Goal: Communication & Community: Answer question/provide support

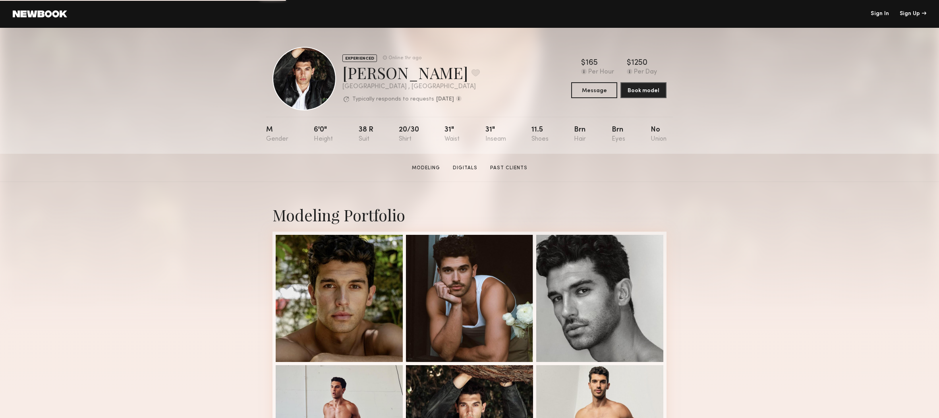
click at [884, 14] on link "Sign In" at bounding box center [880, 14] width 18 height 6
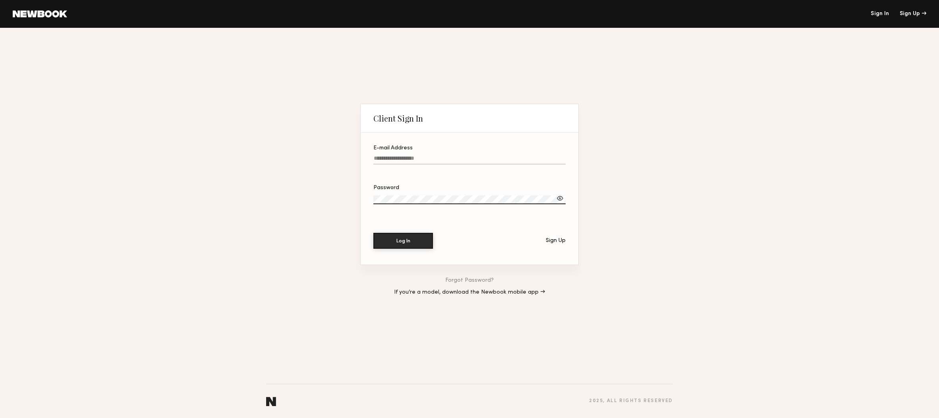
type input "**********"
click at [415, 241] on button "Log In" at bounding box center [403, 240] width 60 height 16
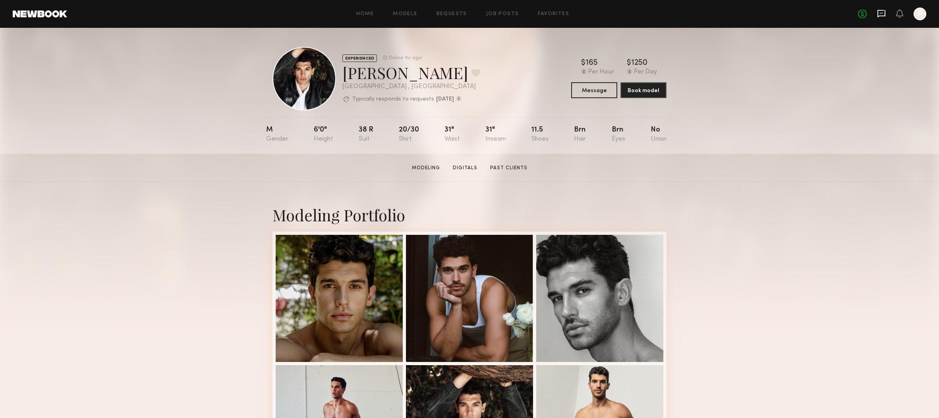
click at [883, 14] on icon at bounding box center [881, 13] width 9 height 9
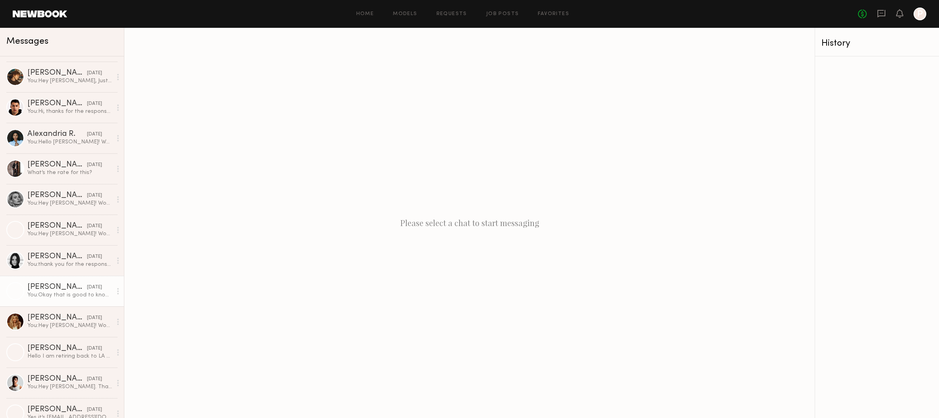
scroll to position [699, 0]
click at [60, 292] on div "You: Okay that is good to know, do you mind sending us some recent digitals?" at bounding box center [69, 294] width 85 height 8
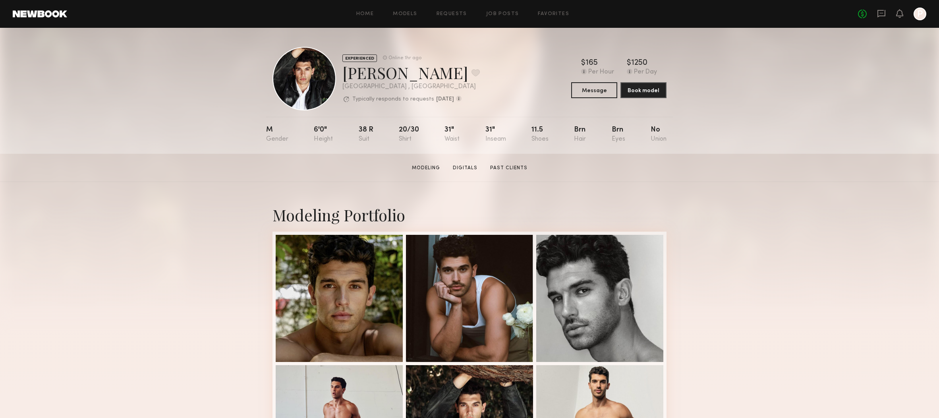
click at [881, 18] on link at bounding box center [881, 14] width 9 height 10
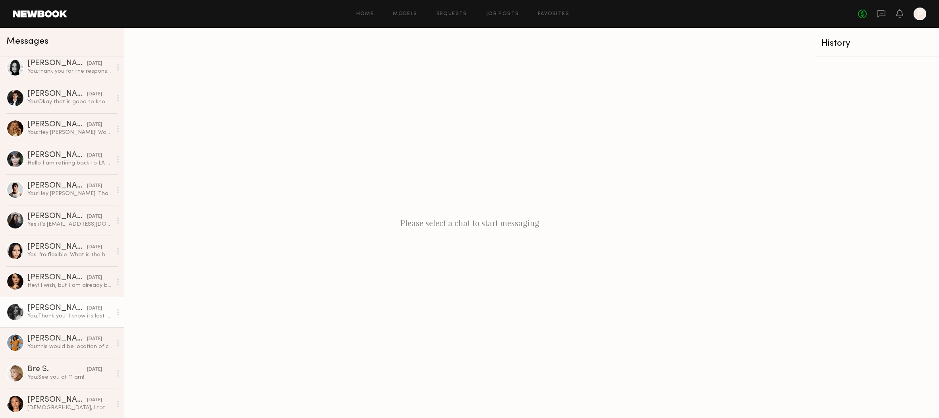
scroll to position [893, 0]
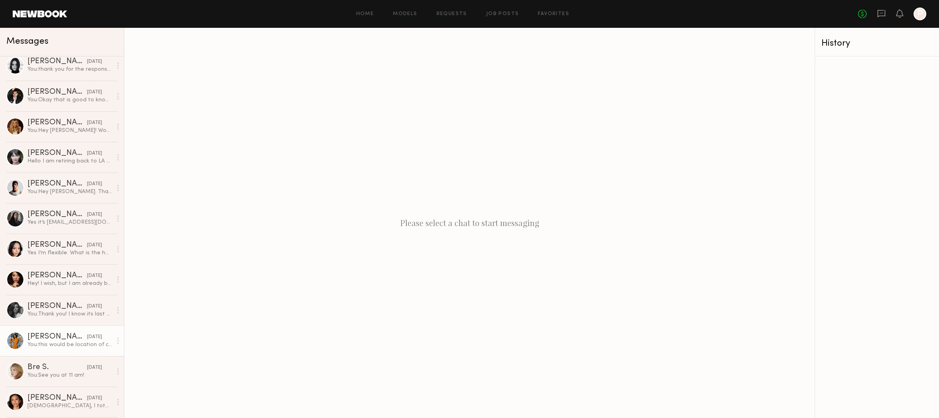
click at [42, 337] on div "Jasmine A." at bounding box center [57, 337] width 60 height 8
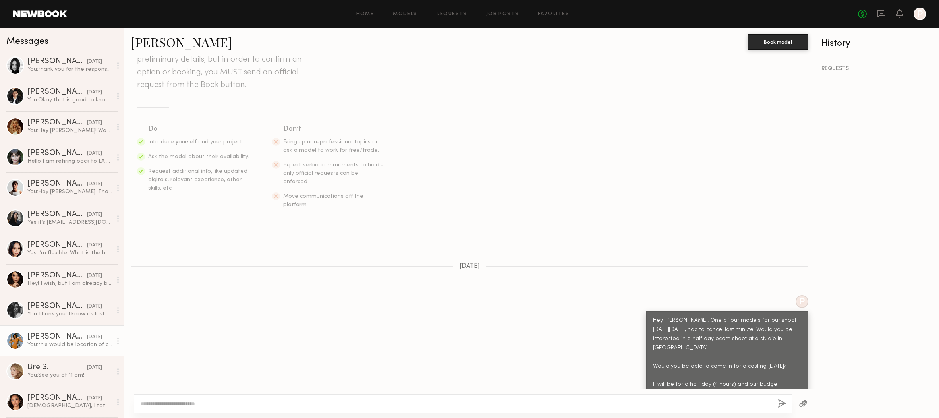
scroll to position [70, 0]
click at [147, 42] on link "Jasmine A." at bounding box center [181, 41] width 101 height 17
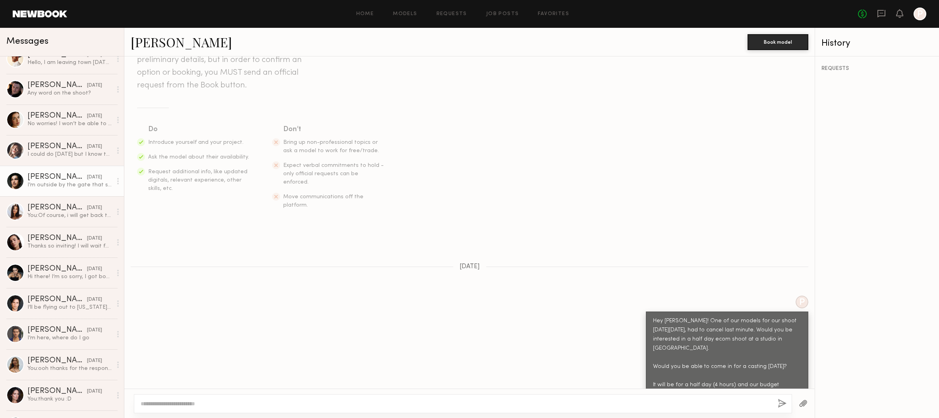
scroll to position [257, 0]
click at [41, 185] on div "I’m outside by the gate that says will call" at bounding box center [69, 186] width 85 height 8
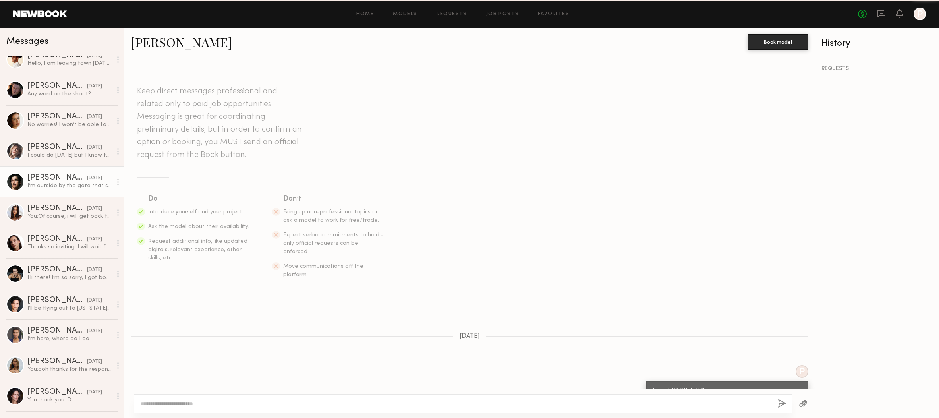
scroll to position [532, 0]
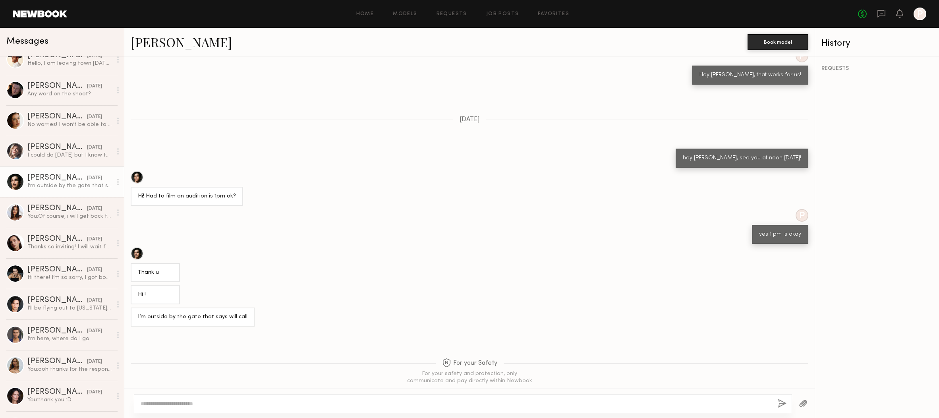
click at [155, 39] on link "Jessey S." at bounding box center [181, 41] width 101 height 17
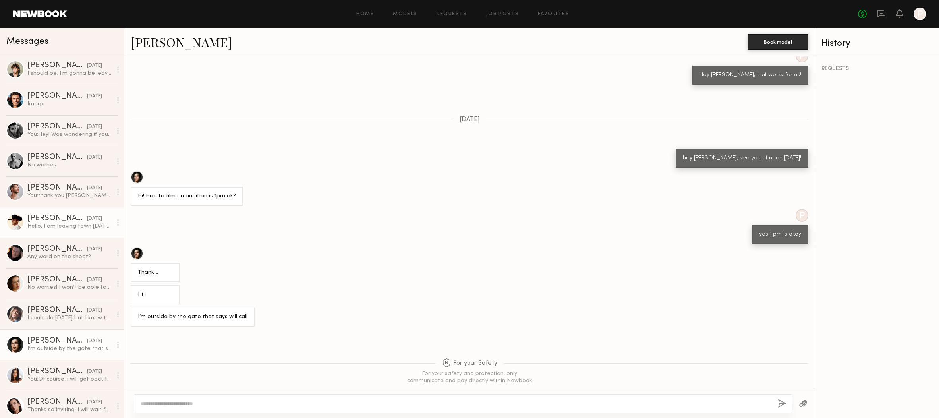
scroll to position [91, 0]
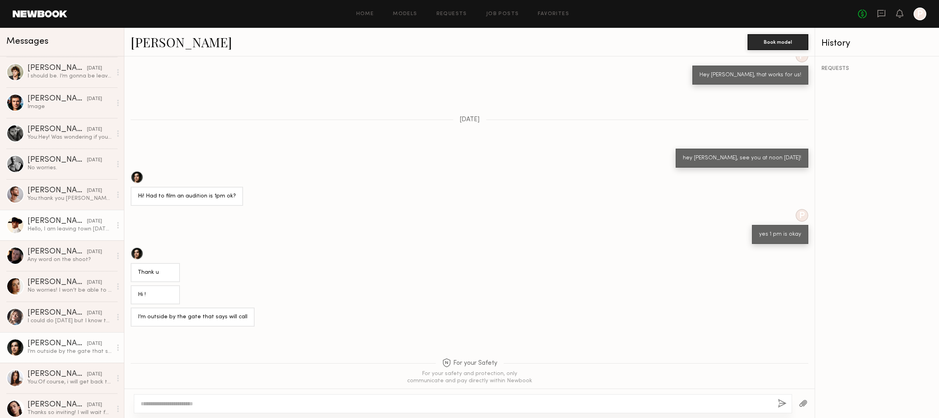
click at [51, 214] on link "Eric L. 07/25/2025 Hello, I am leaving town today for a shoot and who’ll be bac…" at bounding box center [62, 225] width 124 height 31
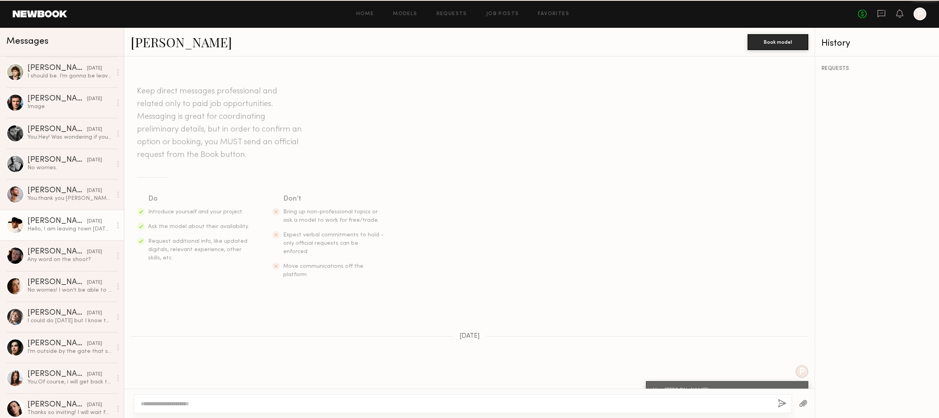
scroll to position [663, 0]
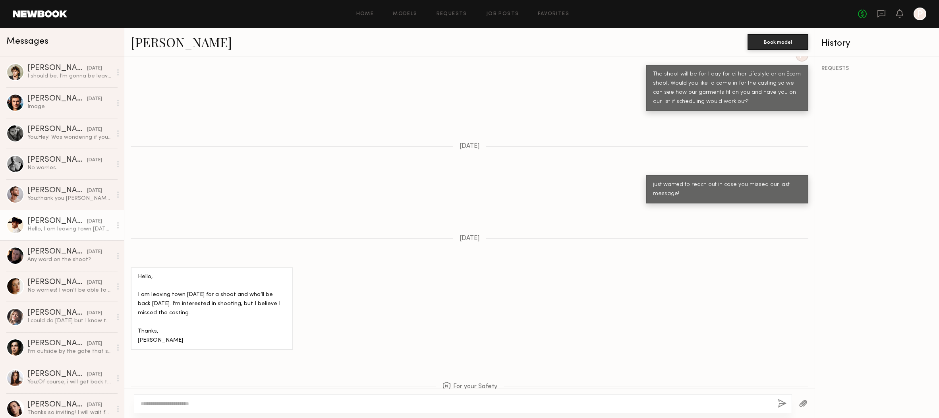
click at [154, 43] on link "Eric L." at bounding box center [181, 41] width 101 height 17
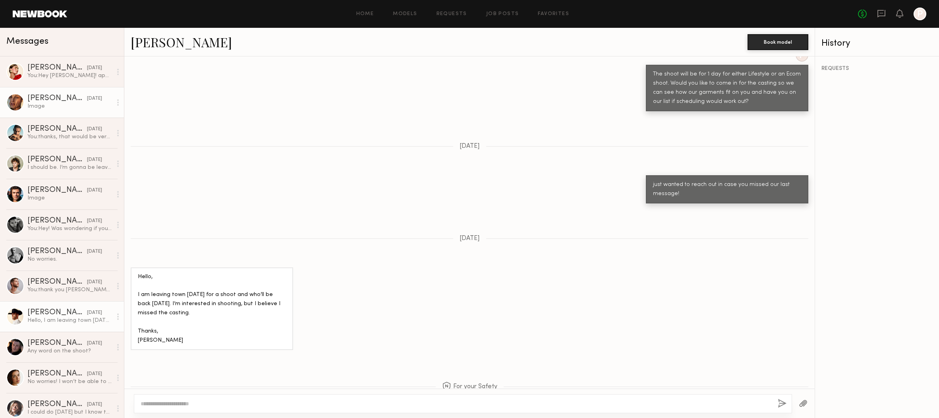
scroll to position [0, 0]
click at [62, 104] on div "Image" at bounding box center [69, 106] width 85 height 8
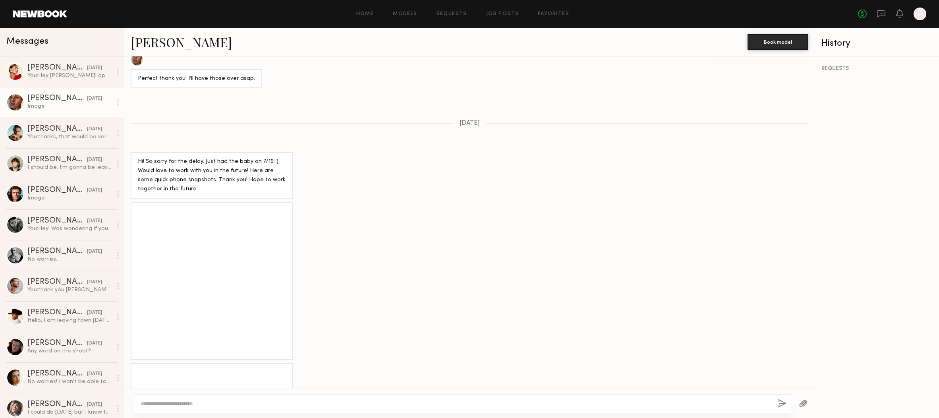
scroll to position [101, 0]
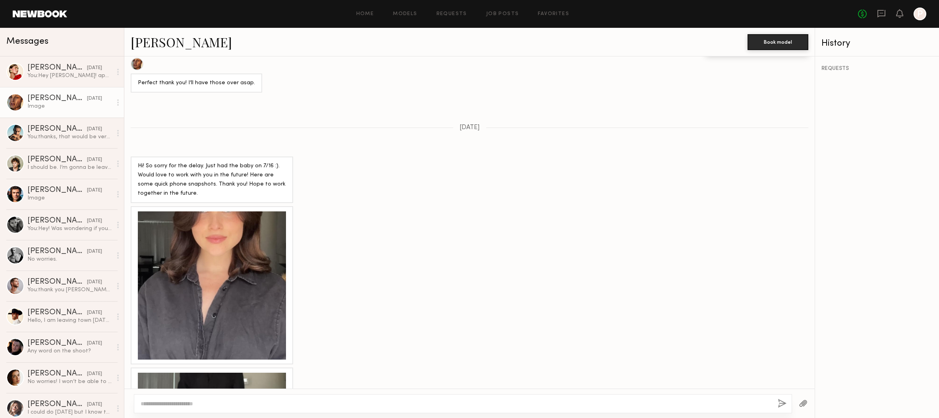
click at [158, 44] on link "Nicole C." at bounding box center [181, 41] width 101 height 17
click at [48, 171] on div "I should be. I’m gonna be leaving for New York Fashion week but that’s the 1st …" at bounding box center [69, 168] width 85 height 8
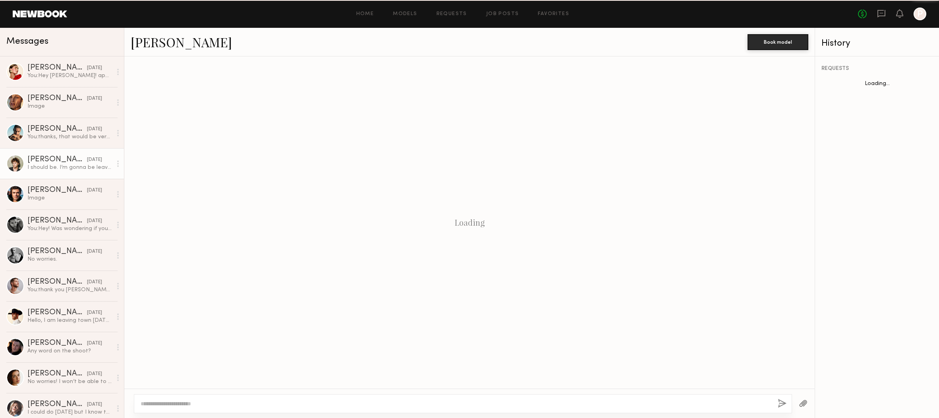
scroll to position [134, 0]
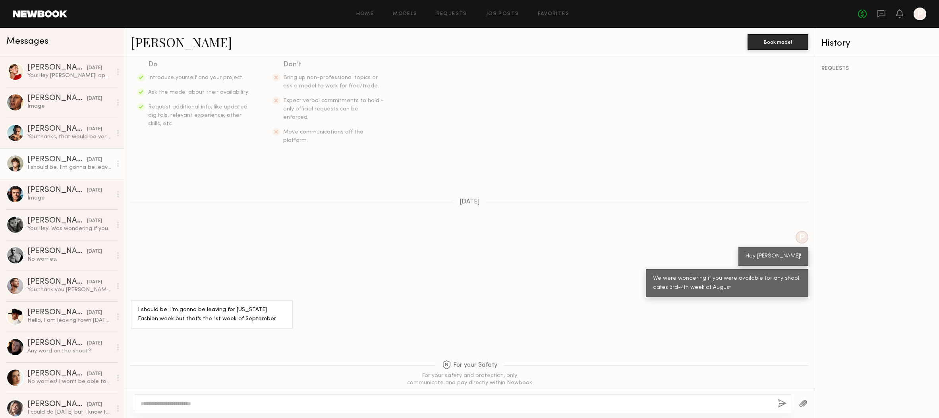
click at [160, 43] on link "Bryce T." at bounding box center [181, 41] width 101 height 17
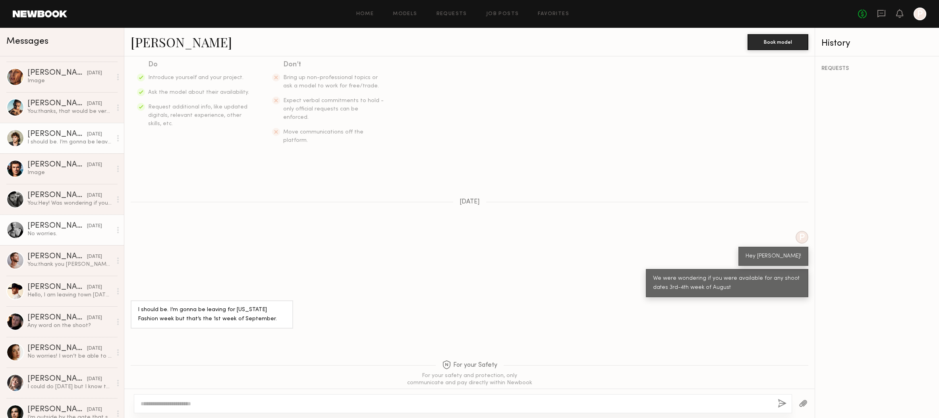
scroll to position [31, 0]
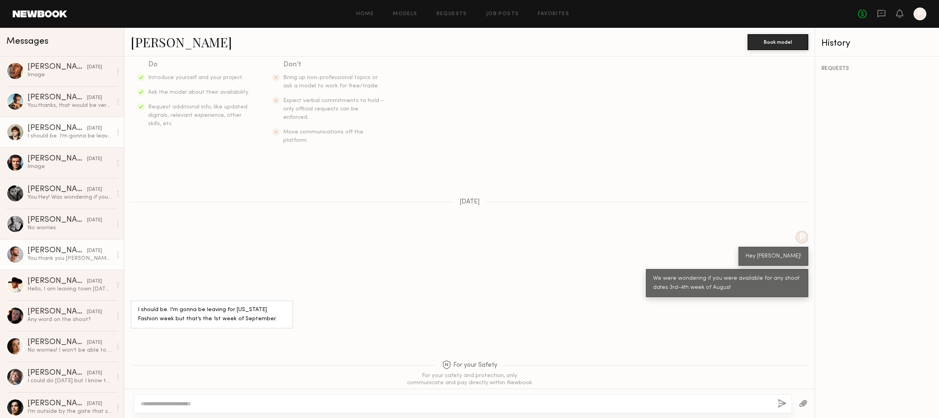
click at [55, 254] on div "Joseph S." at bounding box center [57, 251] width 60 height 8
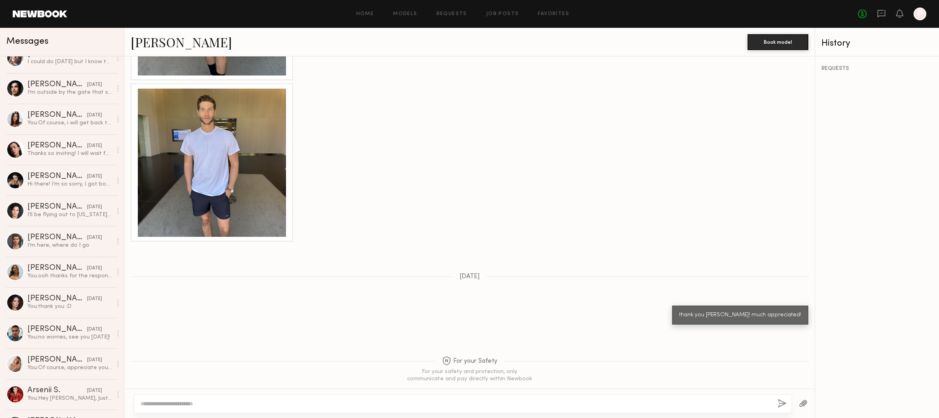
scroll to position [354, 0]
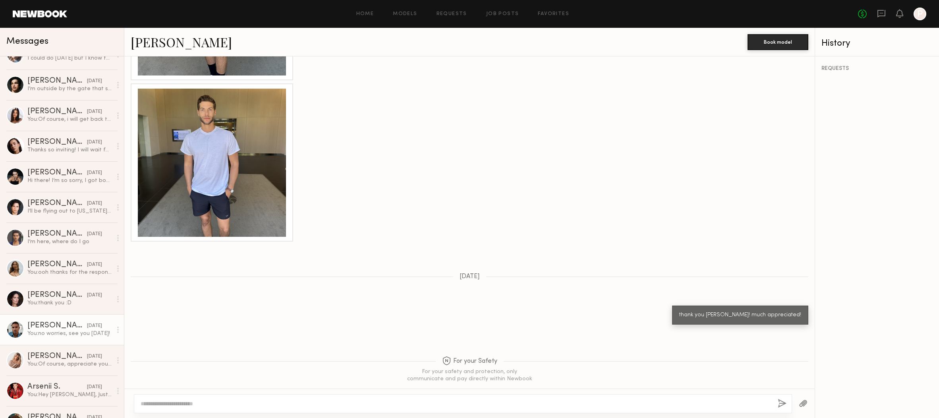
click at [49, 326] on div "Lucas P." at bounding box center [57, 326] width 60 height 8
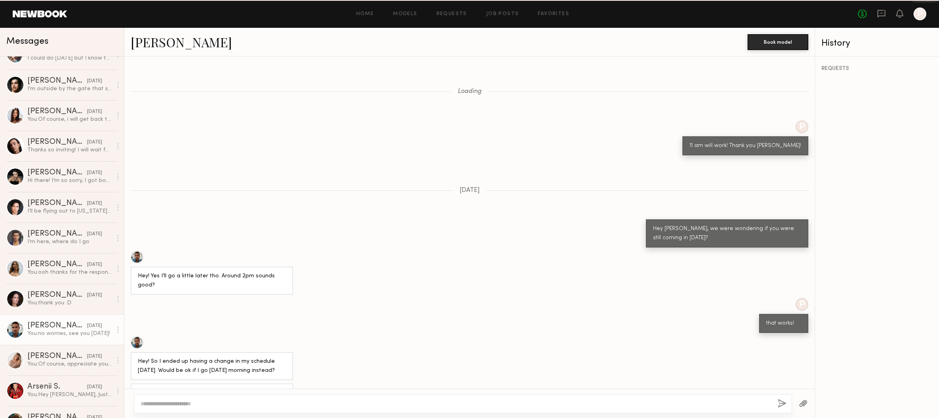
scroll to position [208, 0]
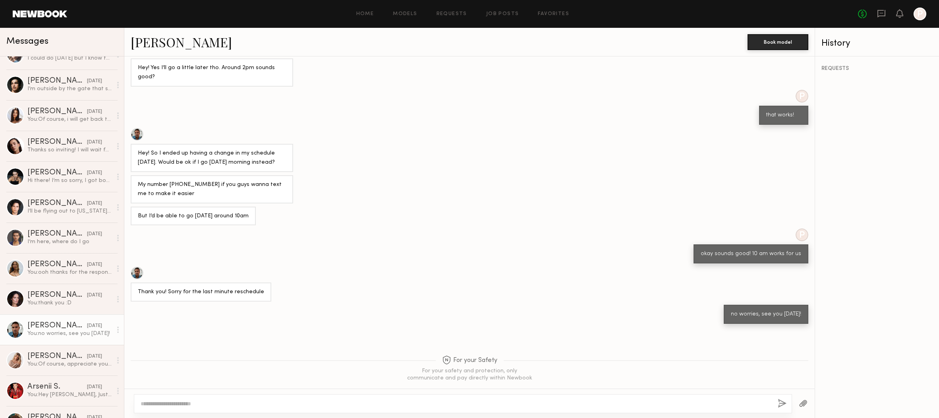
click at [158, 40] on link "Lucas P." at bounding box center [181, 41] width 101 height 17
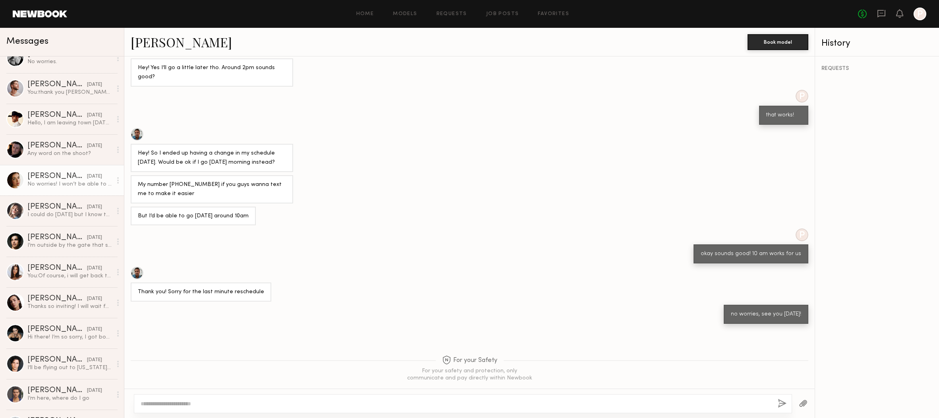
scroll to position [197, 0]
click at [43, 175] on div "Jasmine G." at bounding box center [57, 177] width 60 height 8
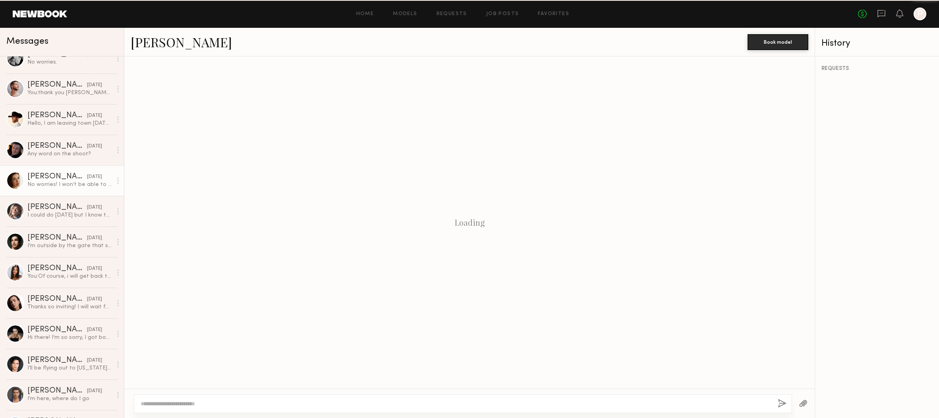
scroll to position [434, 0]
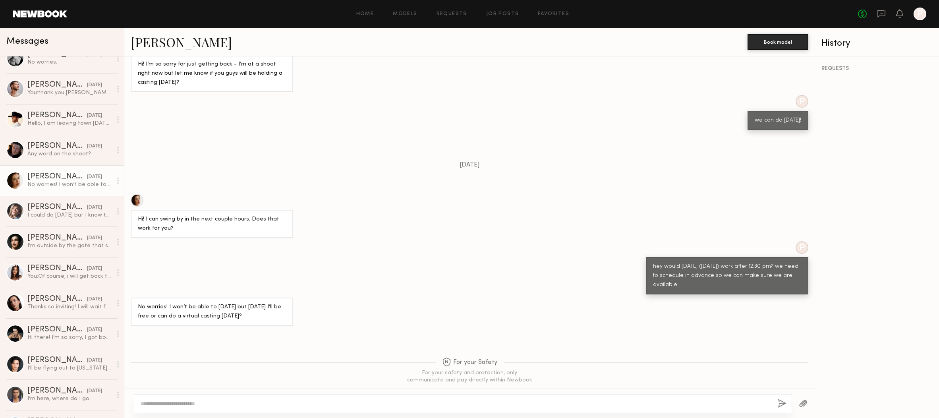
click at [158, 40] on link "Jasmine G." at bounding box center [181, 41] width 101 height 17
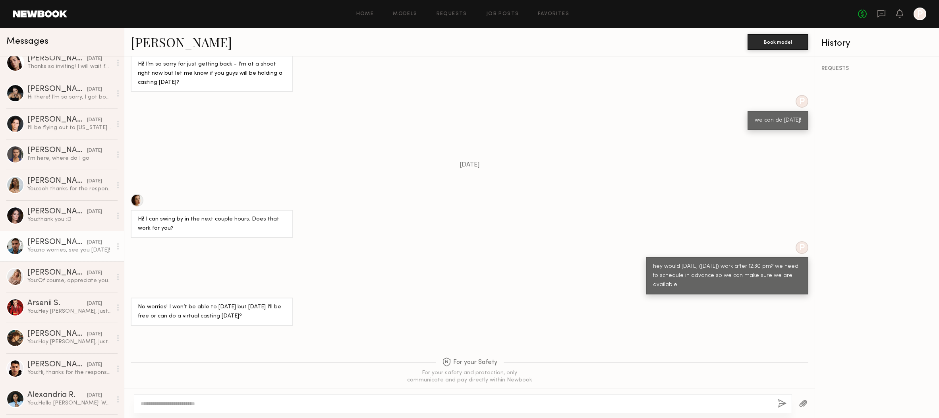
scroll to position [438, 0]
click at [54, 271] on div "Weronika R." at bounding box center [57, 272] width 60 height 8
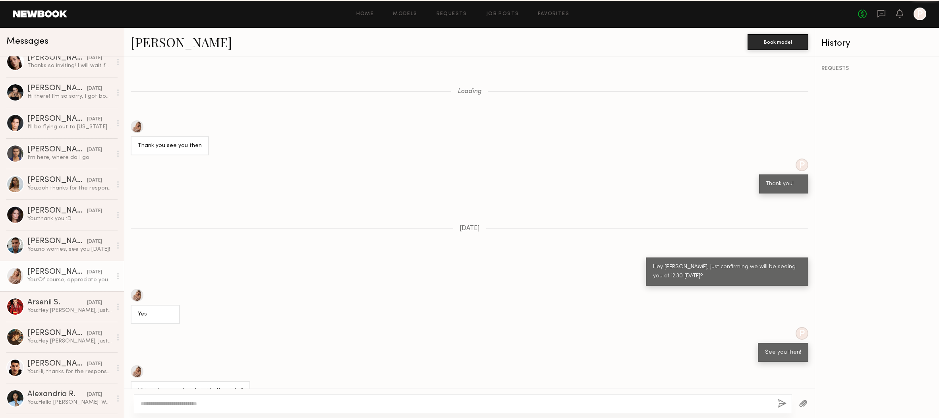
scroll to position [215, 0]
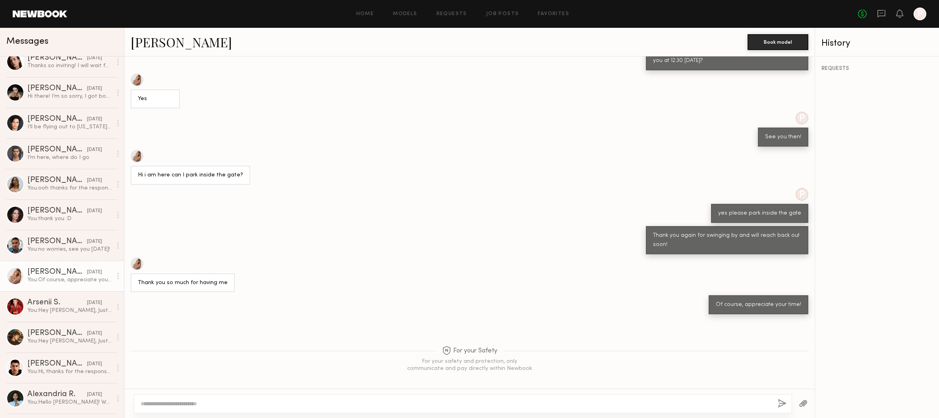
click at [166, 47] on link "Weronika R." at bounding box center [181, 41] width 101 height 17
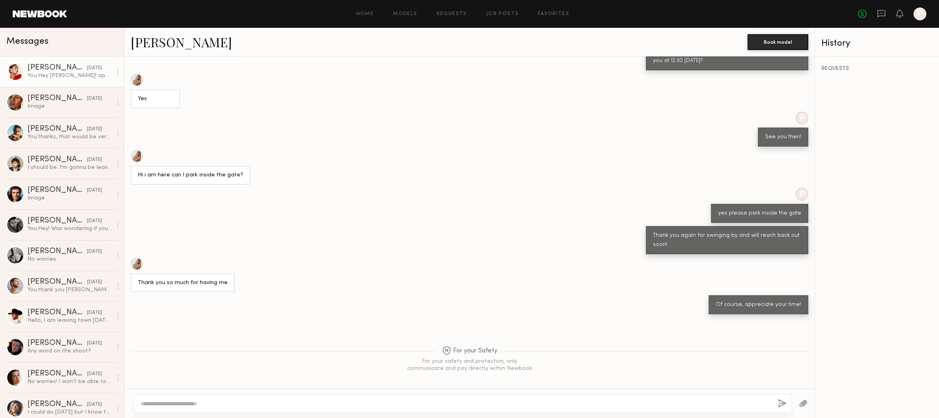
scroll to position [0, 0]
click at [43, 75] on div "You: Hey Louise! apologies for the delay, we had run into some booking issues w…" at bounding box center [69, 76] width 85 height 8
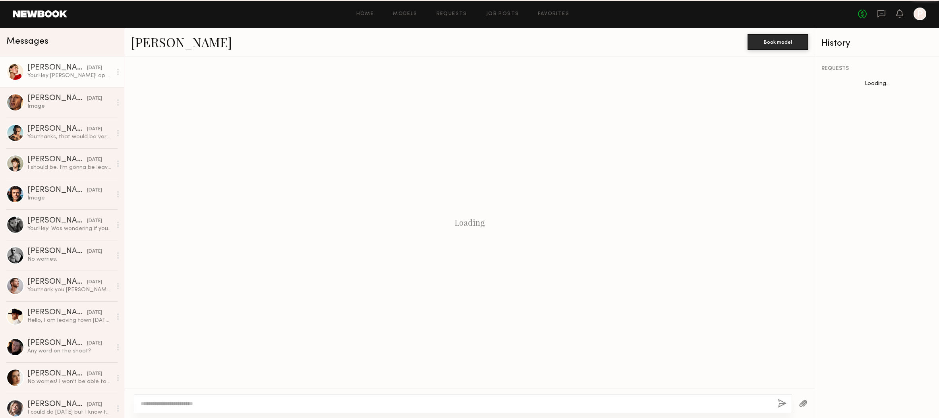
scroll to position [475, 0]
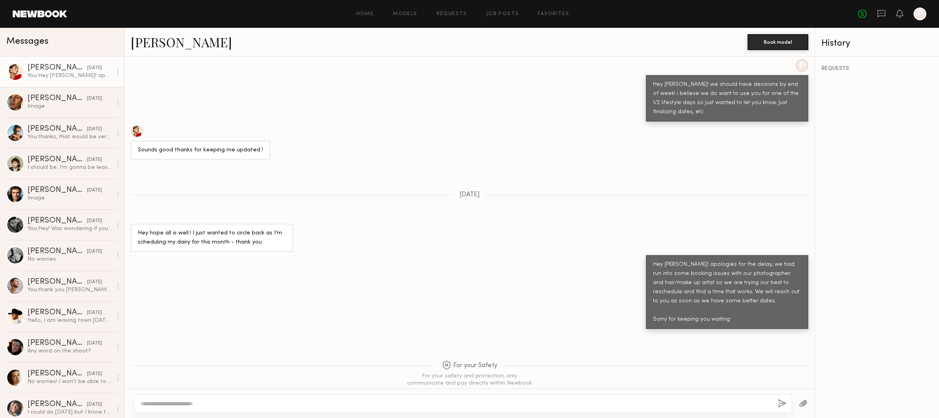
click at [181, 39] on link "Louise M." at bounding box center [181, 41] width 101 height 17
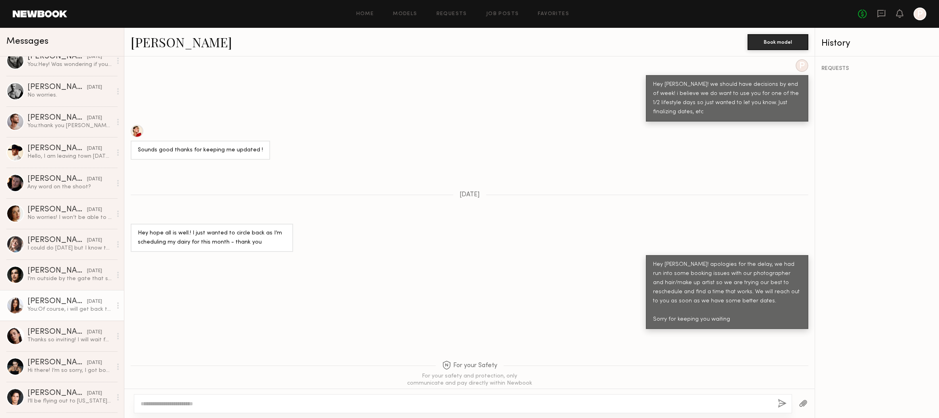
scroll to position [165, 0]
click at [44, 308] on div "You: Of course, i will get back to you asap!" at bounding box center [69, 309] width 85 height 8
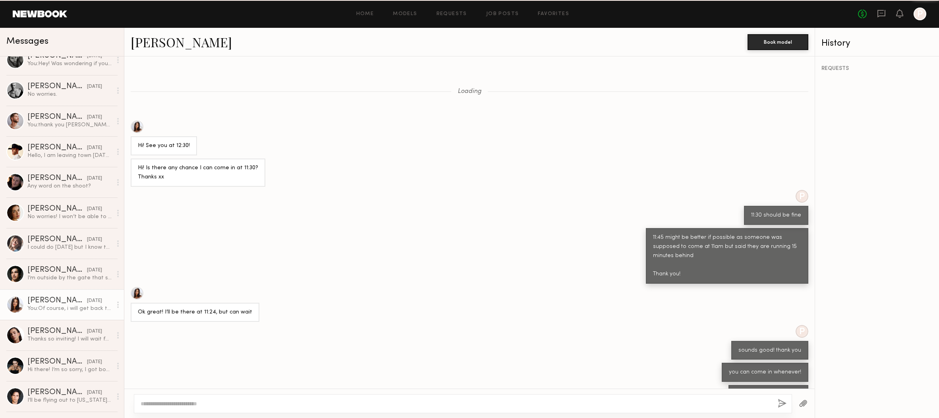
scroll to position [149, 0]
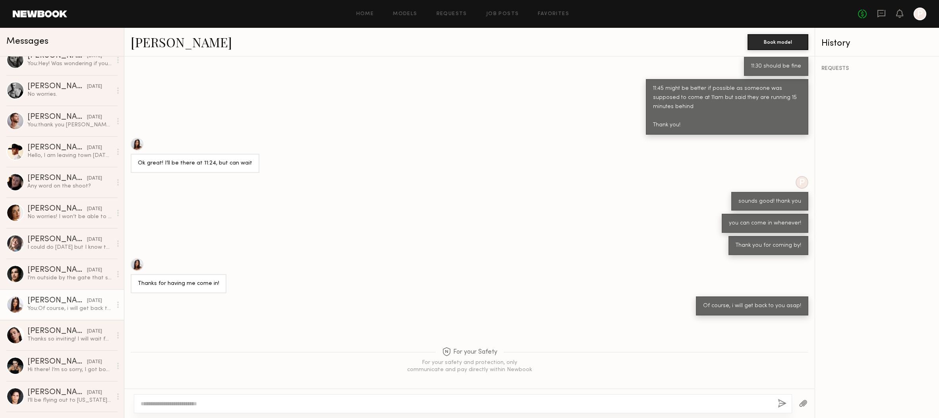
click at [164, 43] on link "Michaela B." at bounding box center [181, 41] width 101 height 17
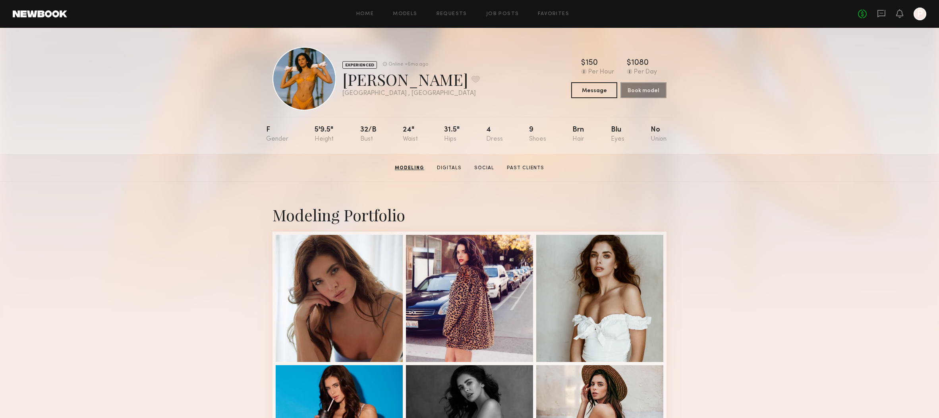
scroll to position [0, 0]
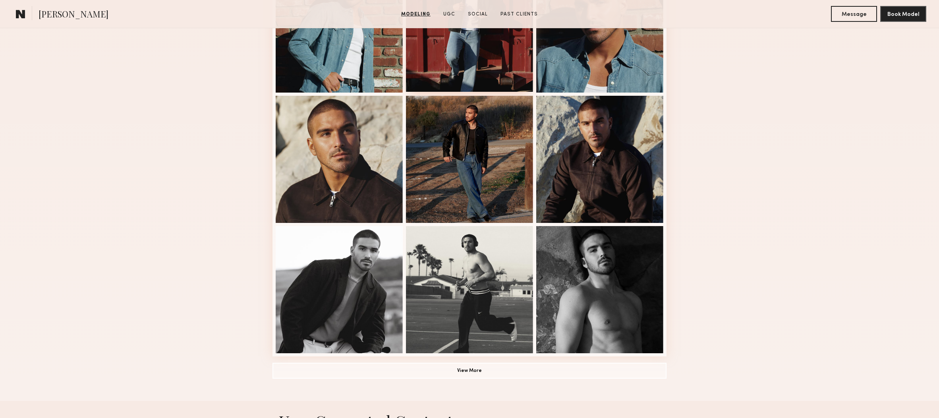
scroll to position [400, 0]
click at [493, 369] on button "View More" at bounding box center [469, 370] width 394 height 16
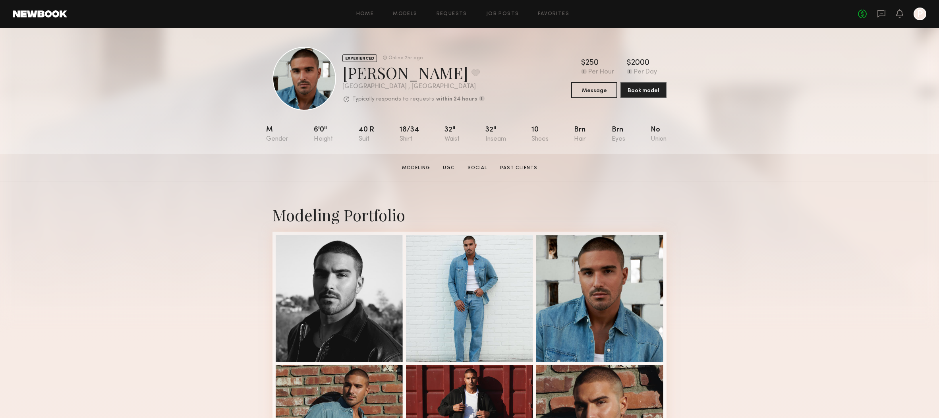
scroll to position [0, 0]
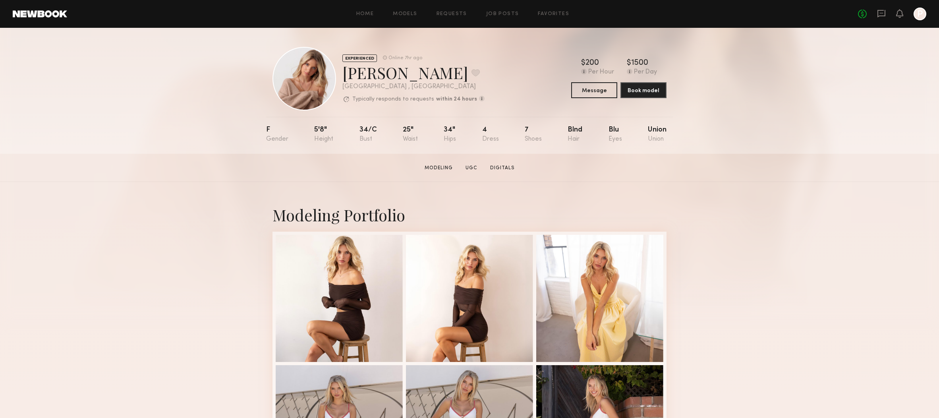
click at [351, 72] on div "[PERSON_NAME] Favorite" at bounding box center [413, 72] width 142 height 21
drag, startPoint x: 347, startPoint y: 73, endPoint x: 427, endPoint y: 79, distance: 80.9
click at [427, 79] on div "Weronika R. Favorite" at bounding box center [413, 72] width 142 height 21
copy div "Weronika R."
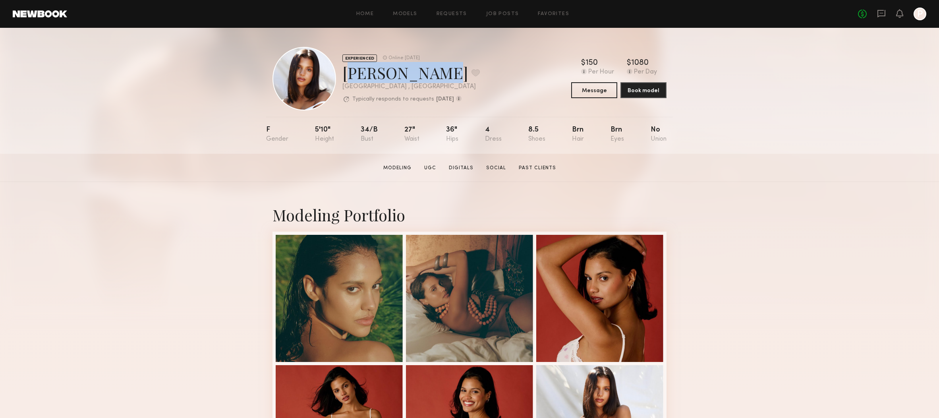
drag, startPoint x: 346, startPoint y: 76, endPoint x: 423, endPoint y: 77, distance: 77.1
click at [423, 77] on div "[PERSON_NAME] Favorite" at bounding box center [410, 72] width 137 height 21
copy div "[PERSON_NAME]"
